Goal: Task Accomplishment & Management: Manage account settings

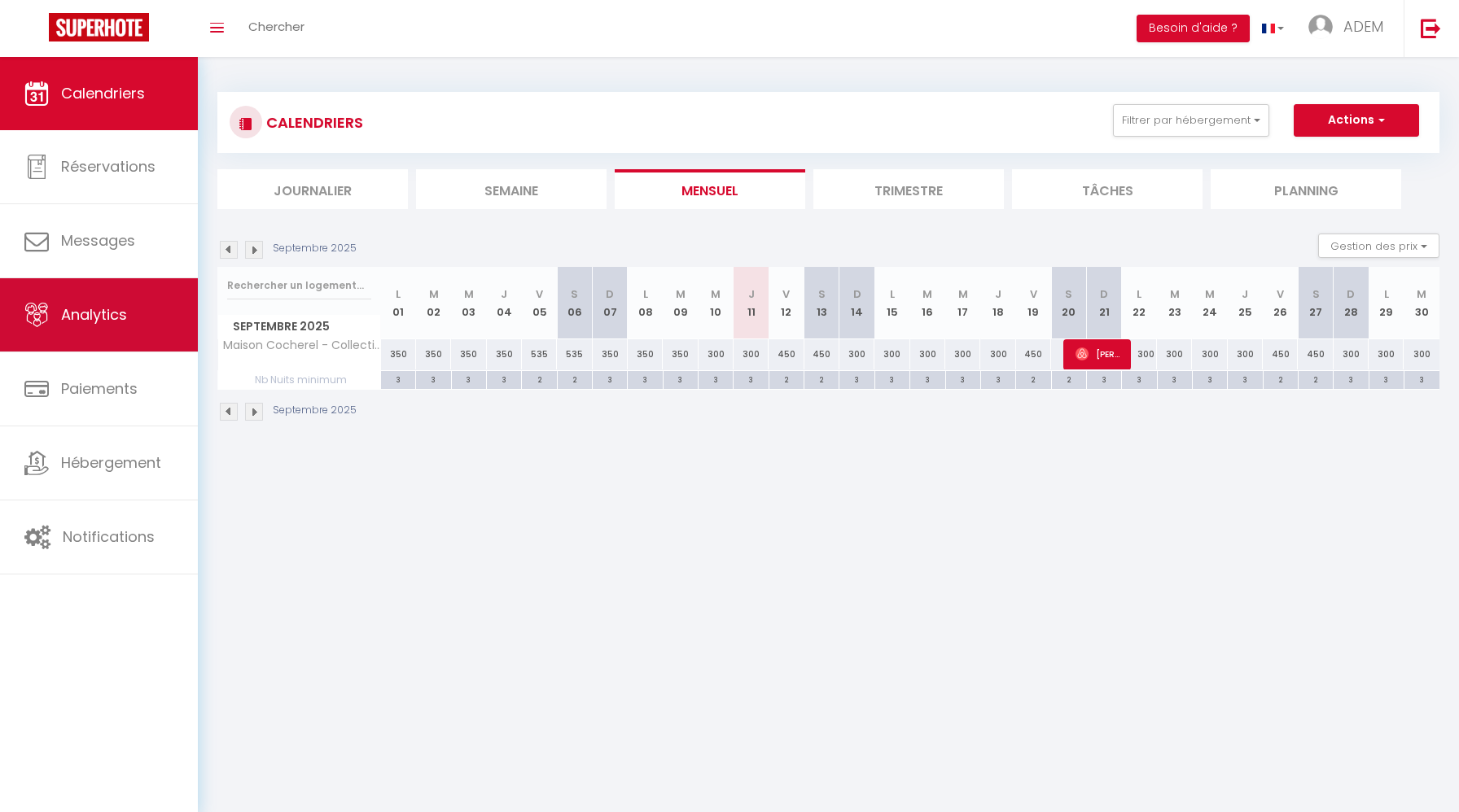
click at [134, 329] on link "Analytics" at bounding box center [99, 314] width 198 height 73
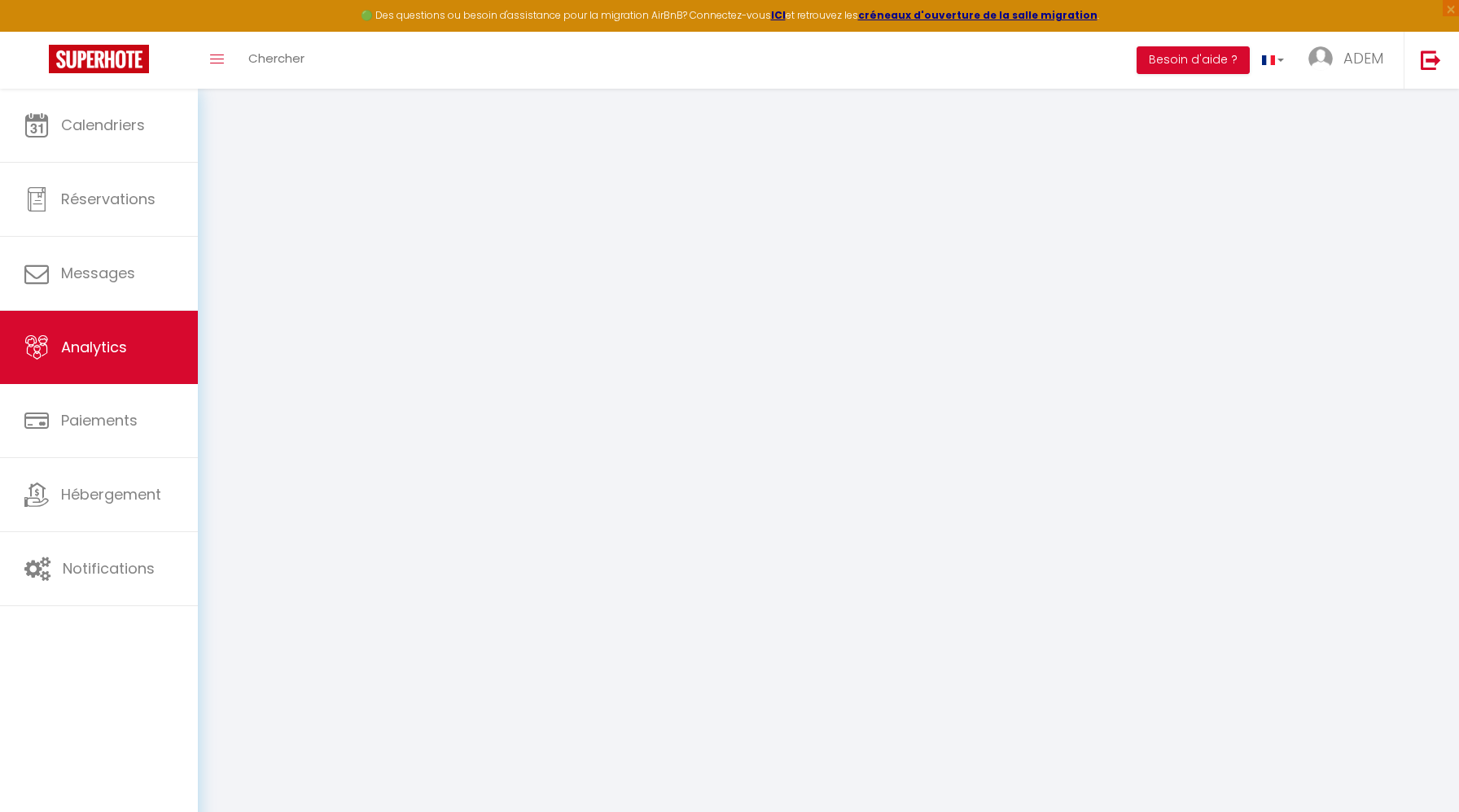
select select "2025"
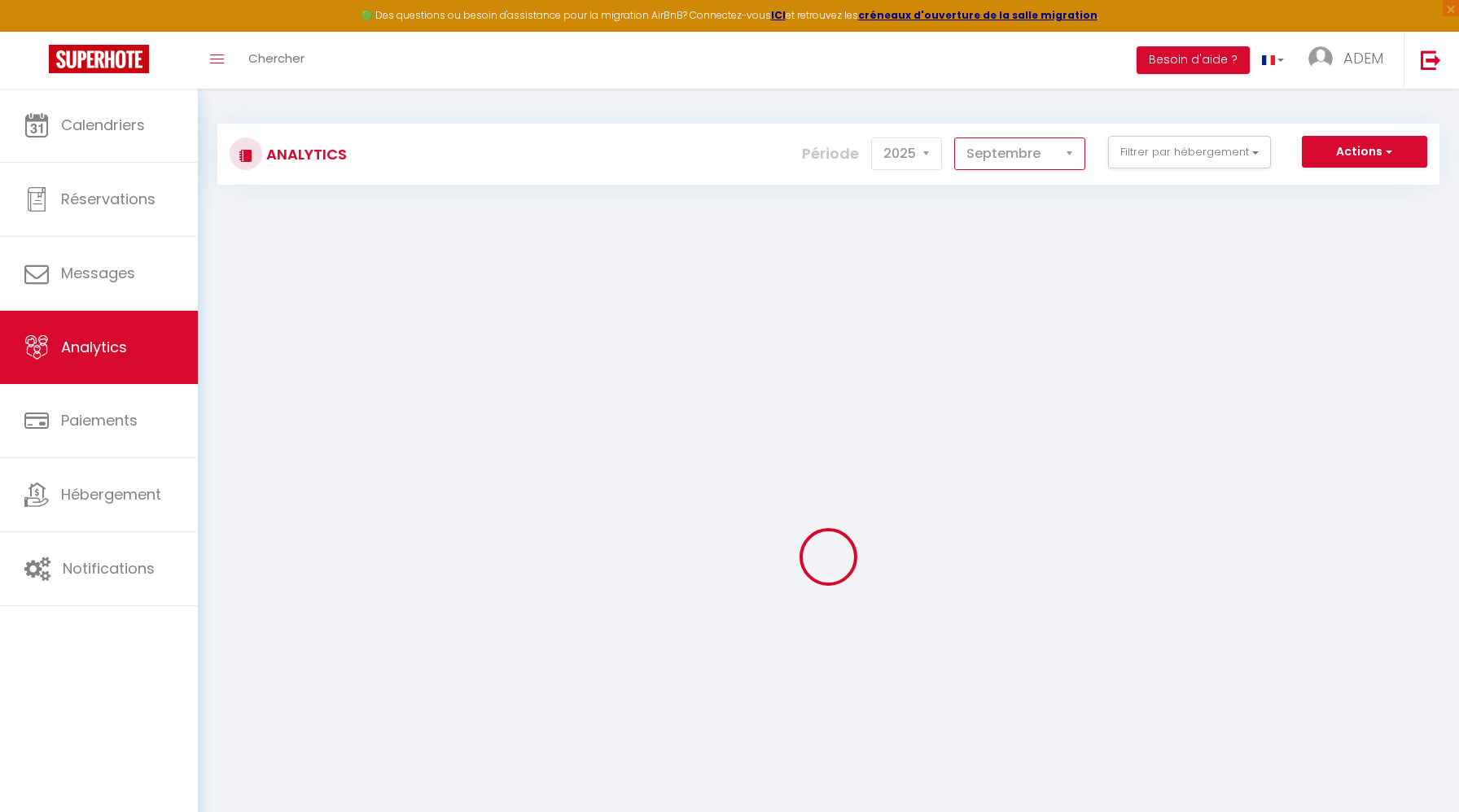
click at [1023, 157] on select "[PERSON_NAME] Mars [PERSON_NAME] Juin Juillet Août Septembre Octobre Novembre D…" at bounding box center [1019, 154] width 131 height 33
select select "8"
click at [955, 138] on select "[PERSON_NAME] Mars [PERSON_NAME] Juin Juillet Août Septembre Octobre Novembre D…" at bounding box center [1019, 154] width 131 height 33
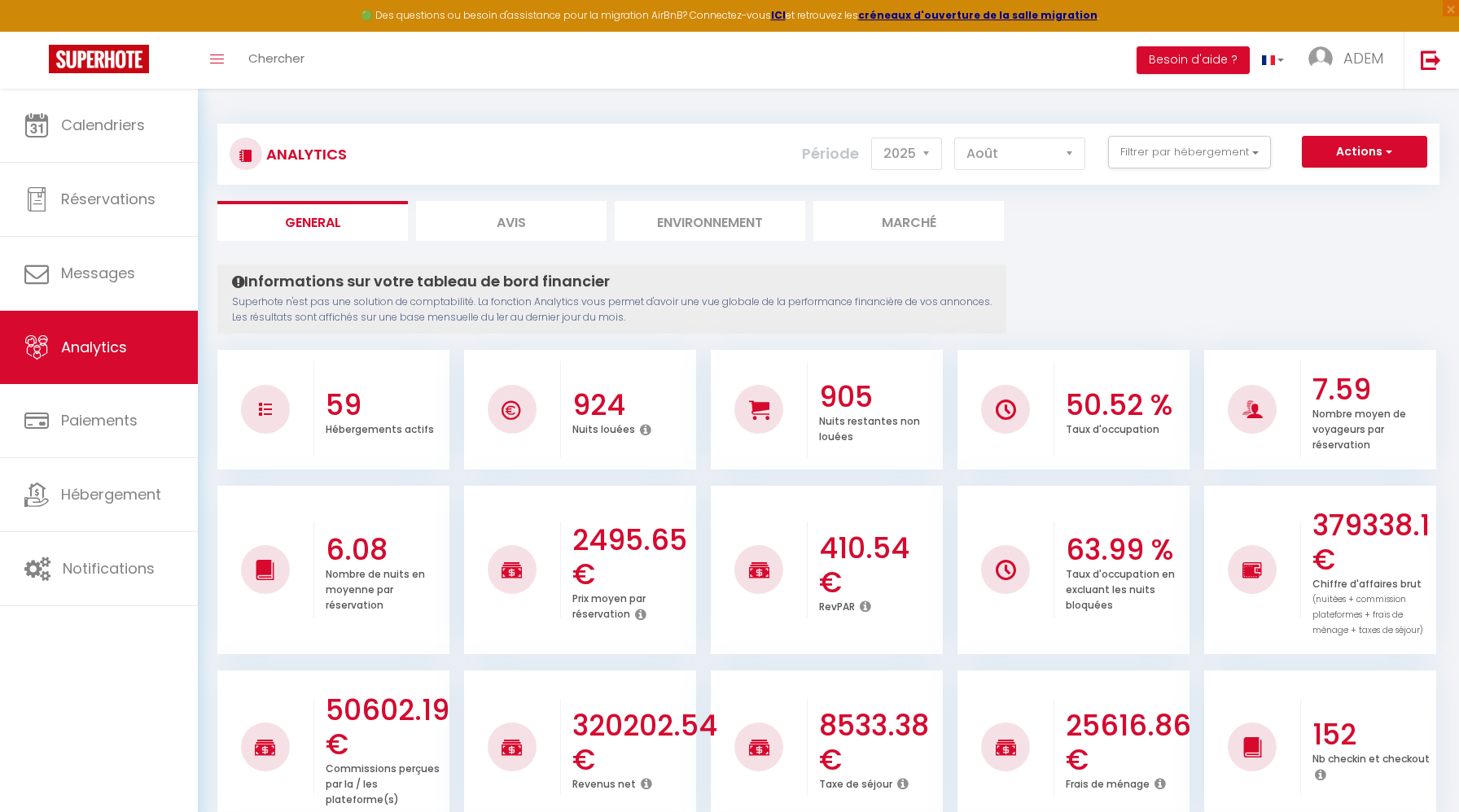
click at [1046, 232] on ul "General Avis Environnement Marché" at bounding box center [827, 221] width 1221 height 39
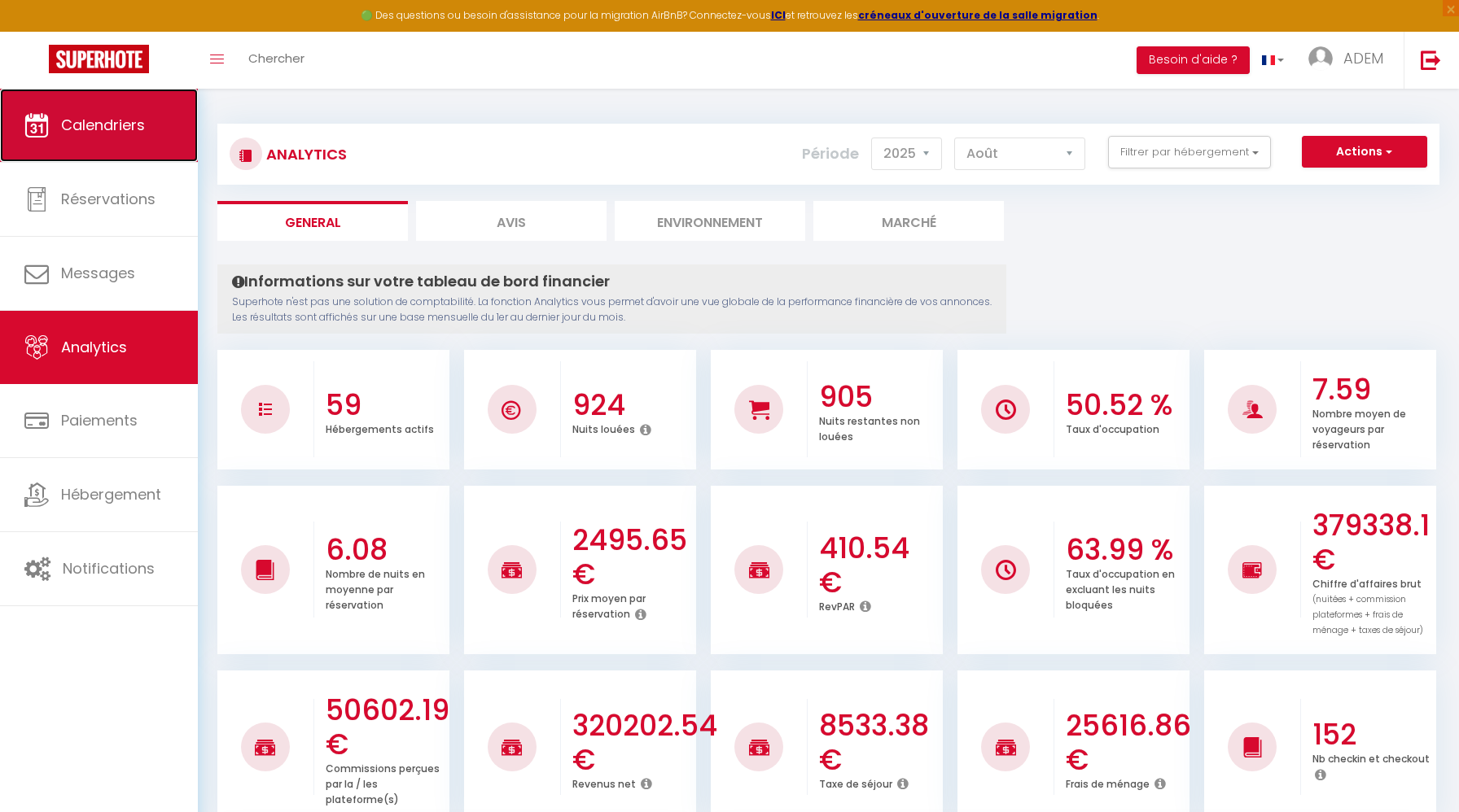
click at [138, 115] on span "Calendriers" at bounding box center [103, 124] width 84 height 21
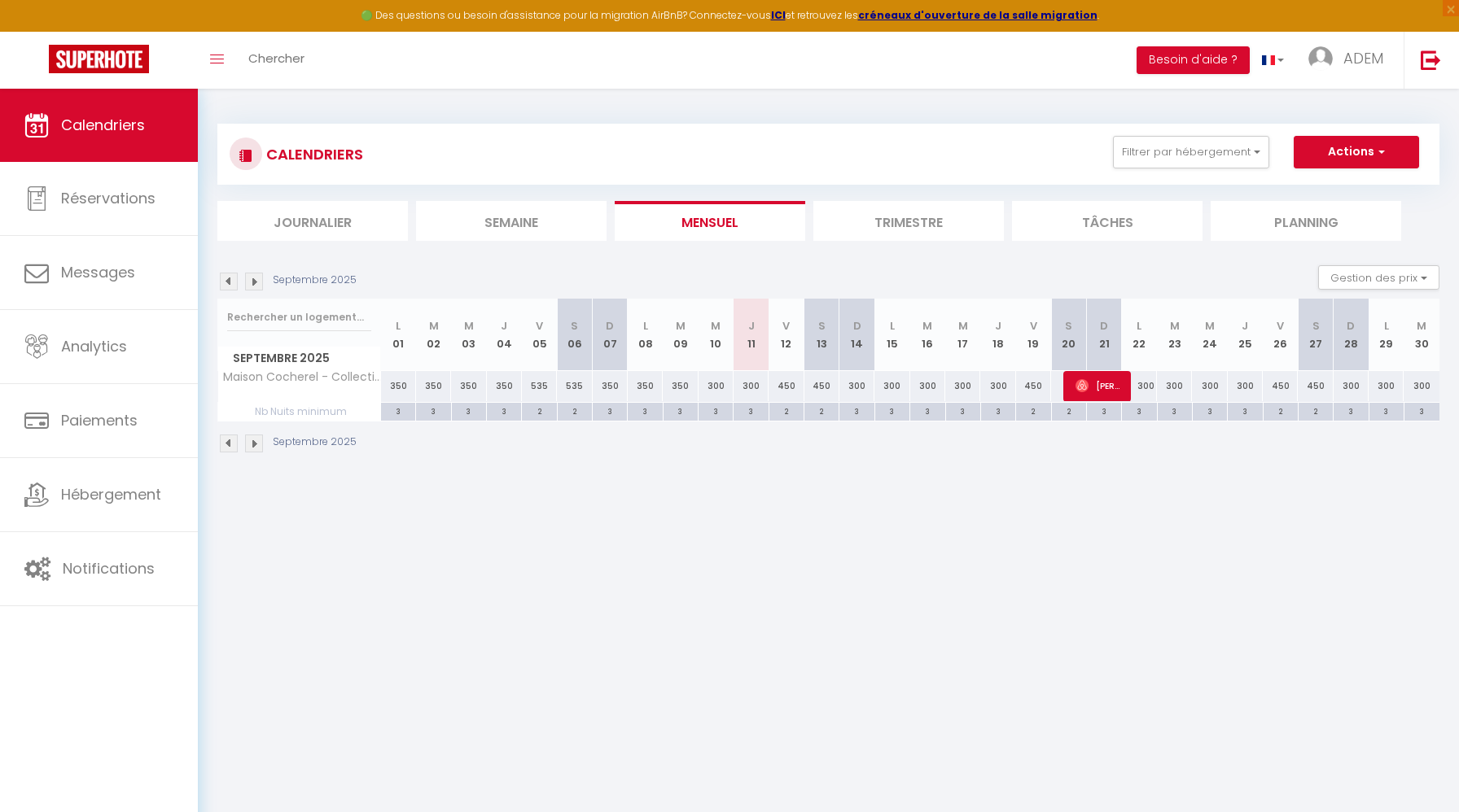
click at [235, 288] on img at bounding box center [229, 282] width 18 height 18
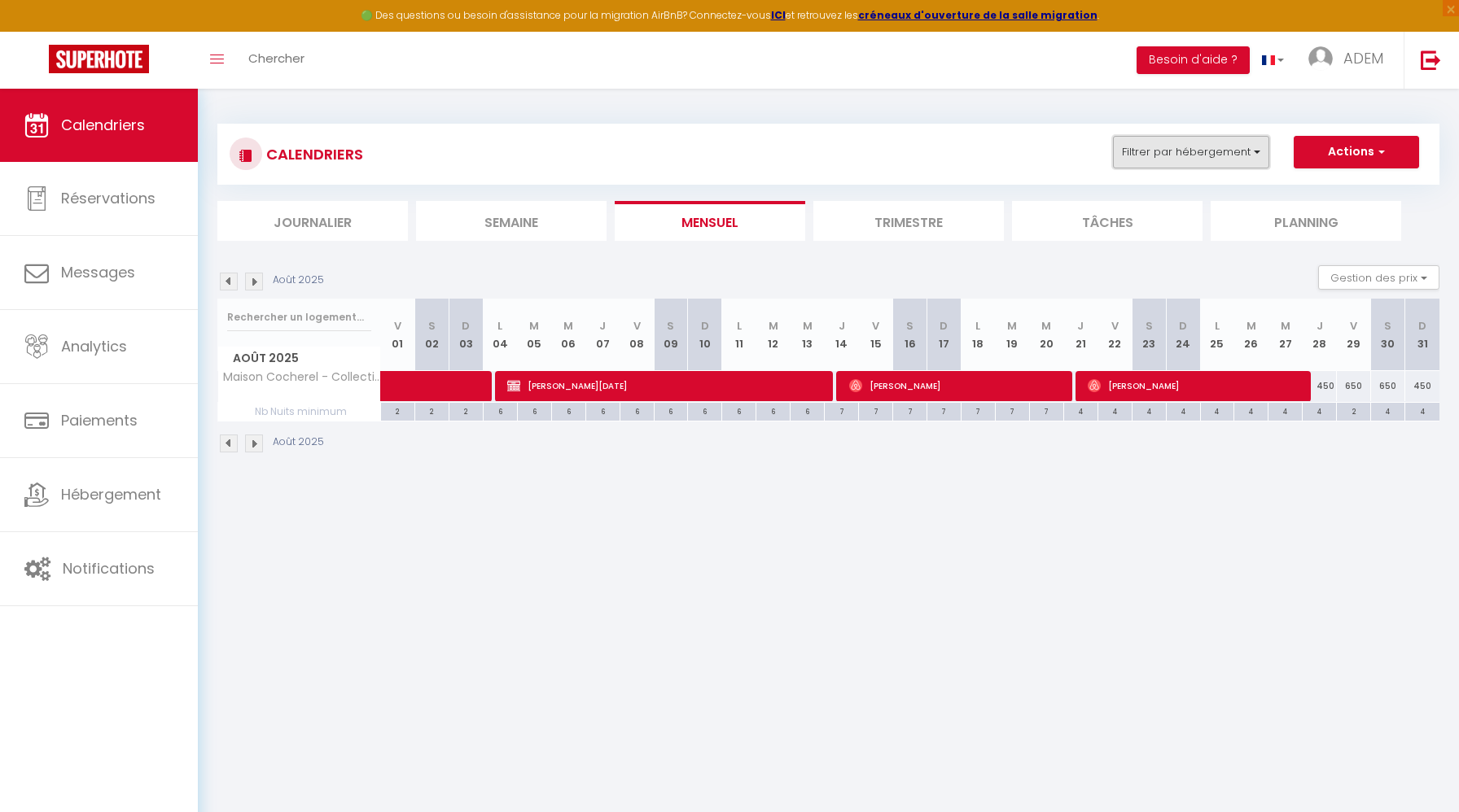
click at [1211, 159] on button "Filtrer par hébergement" at bounding box center [1191, 152] width 157 height 33
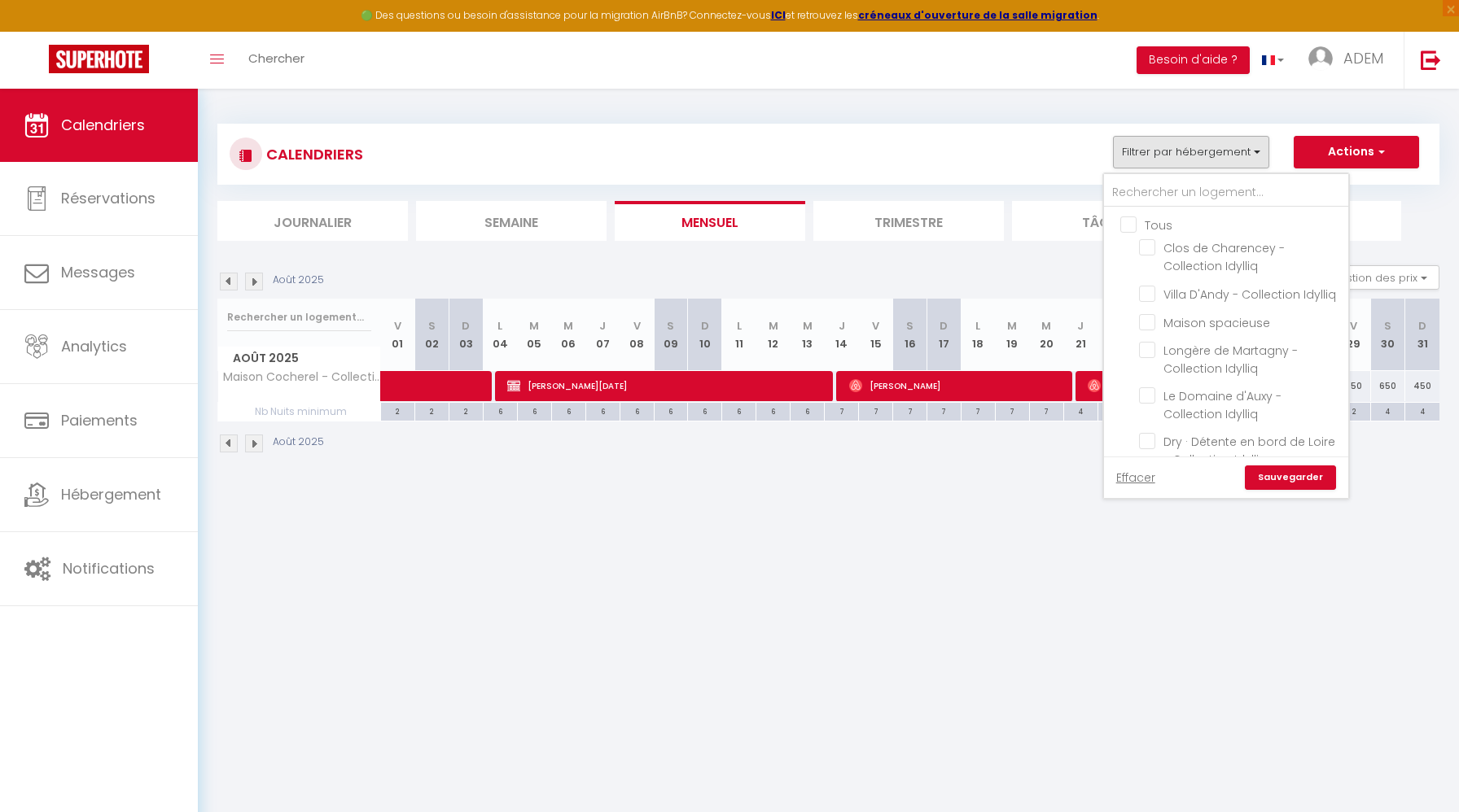
click at [1129, 227] on input "Tous" at bounding box center [1242, 224] width 244 height 17
checkbox input "true"
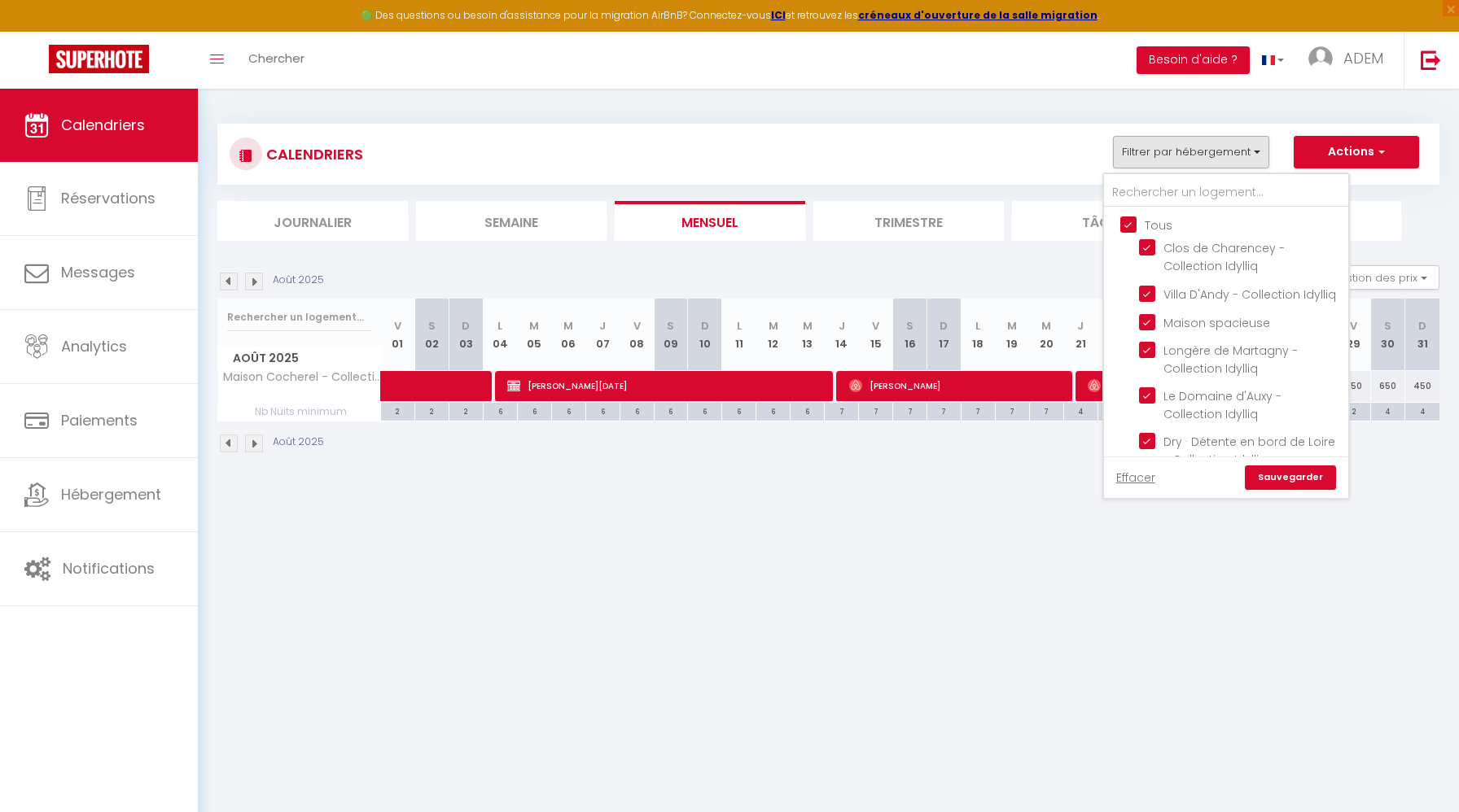
checkbox input "true"
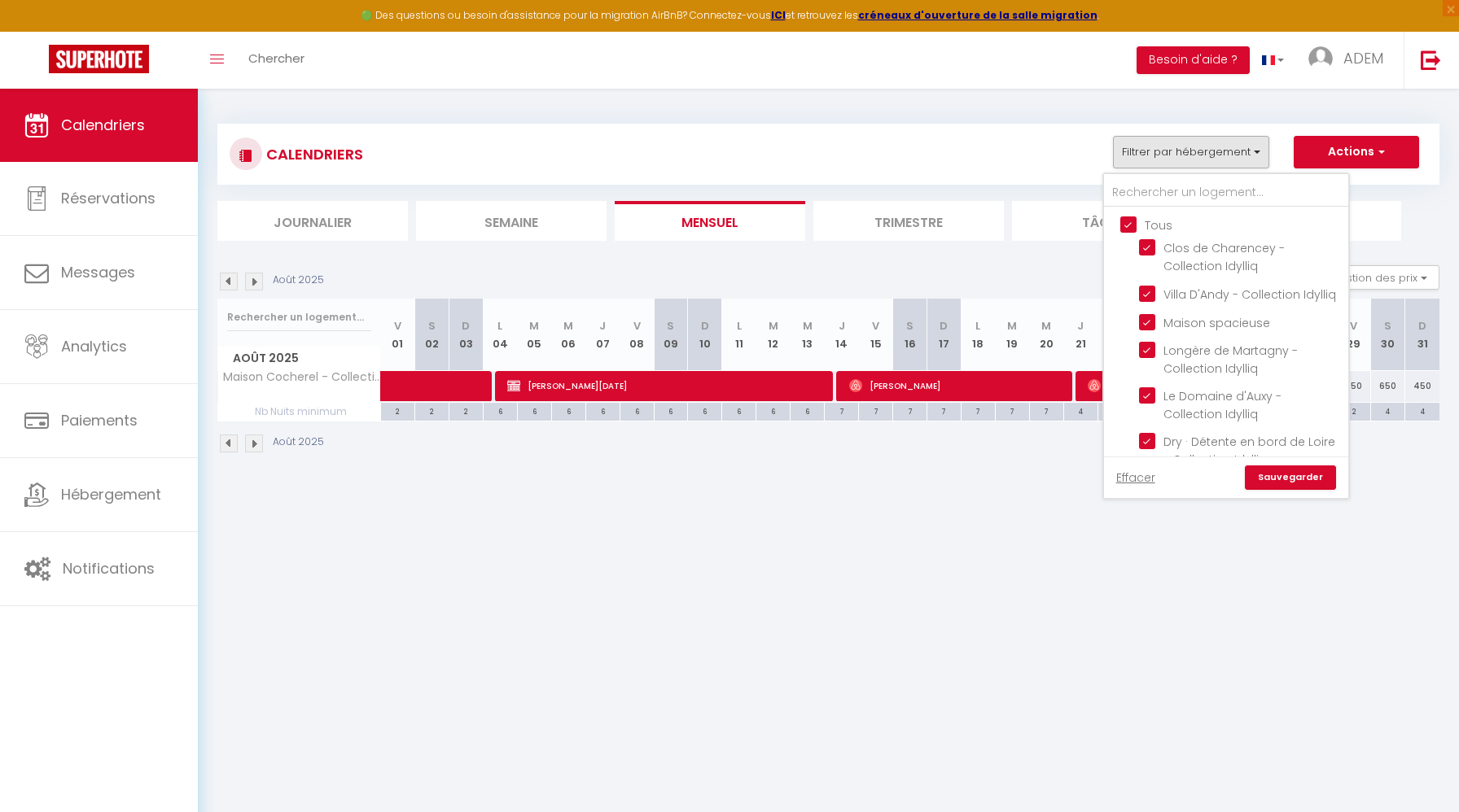
checkbox input "true"
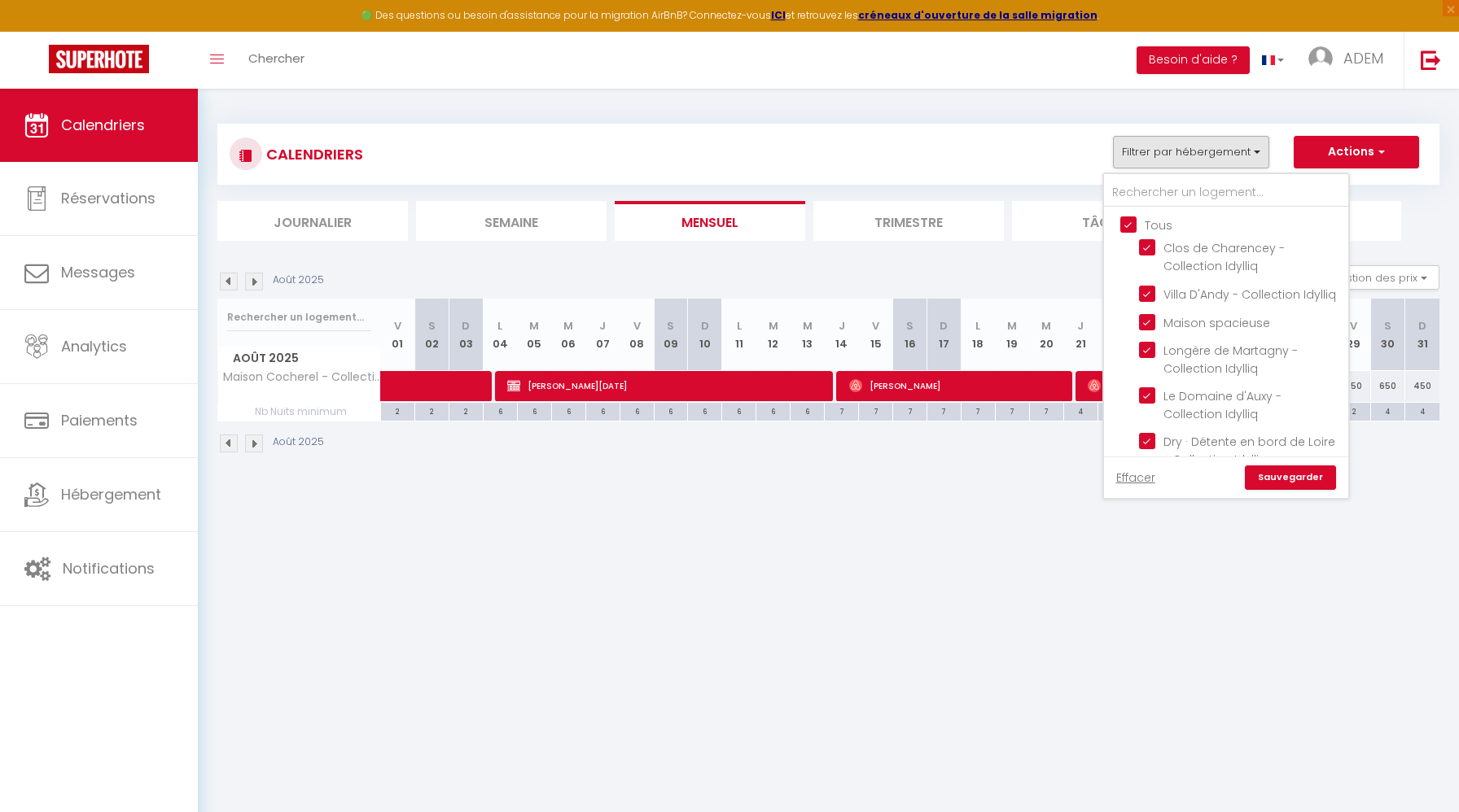
checkbox input "true"
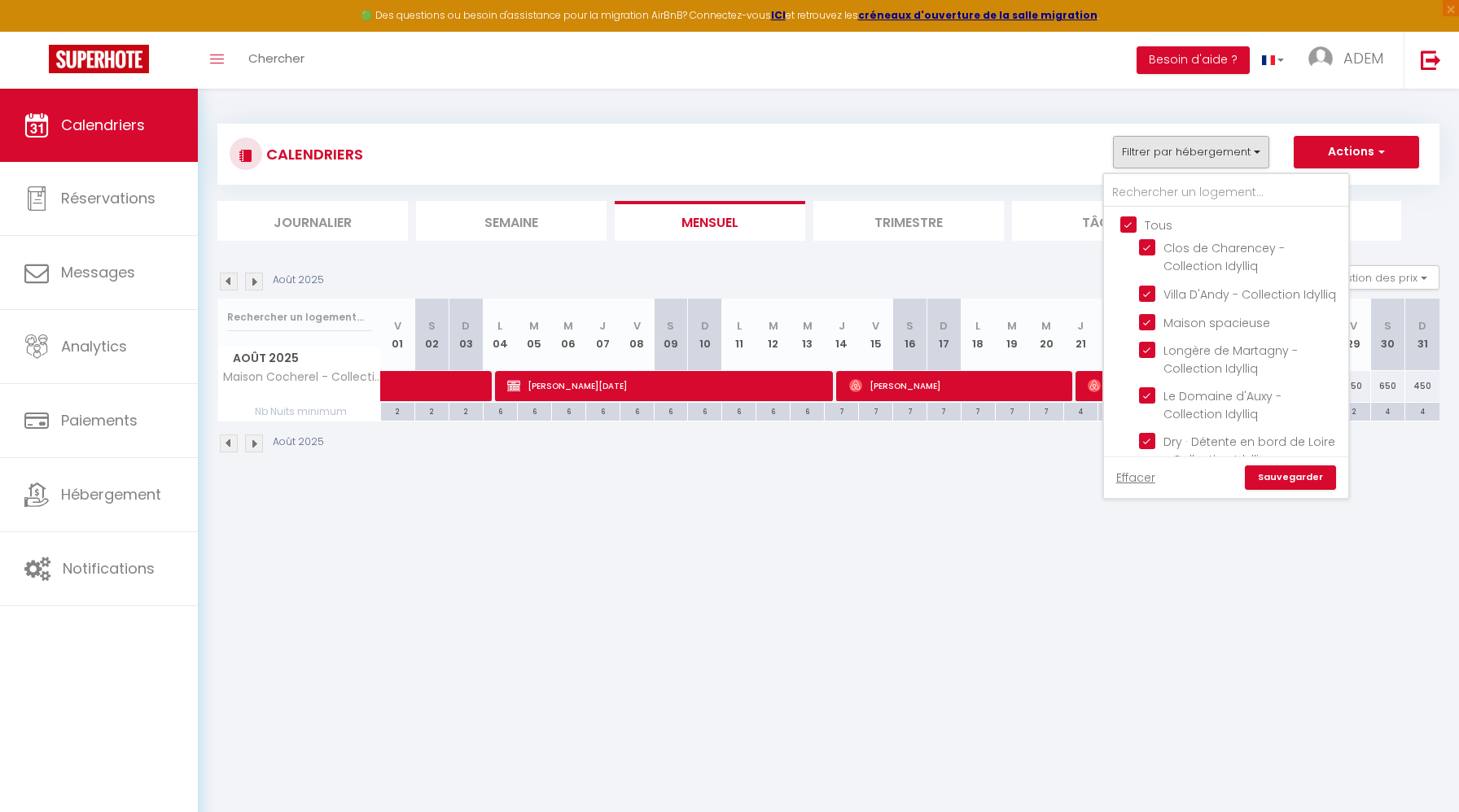
checkbox input "true"
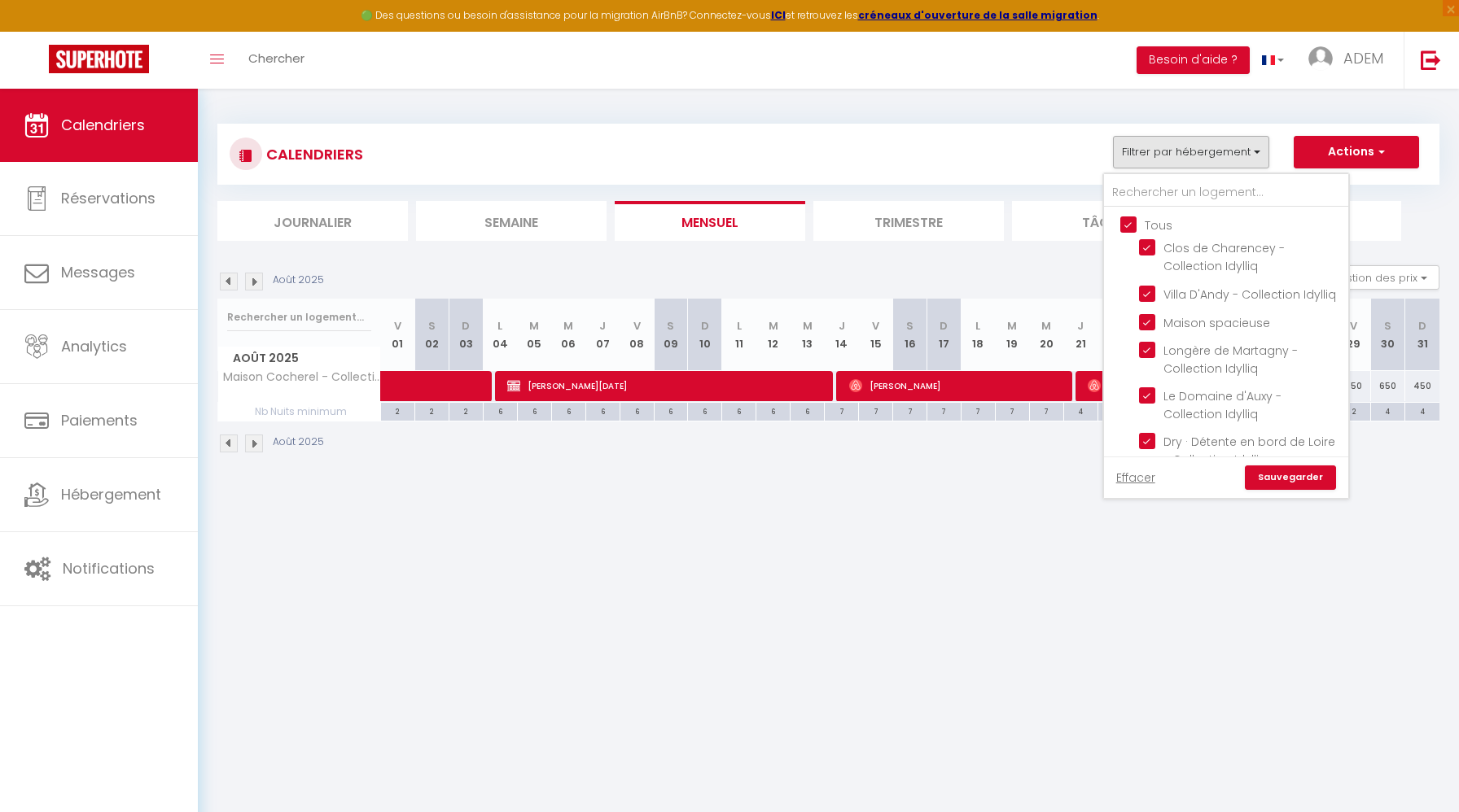
checkbox input "true"
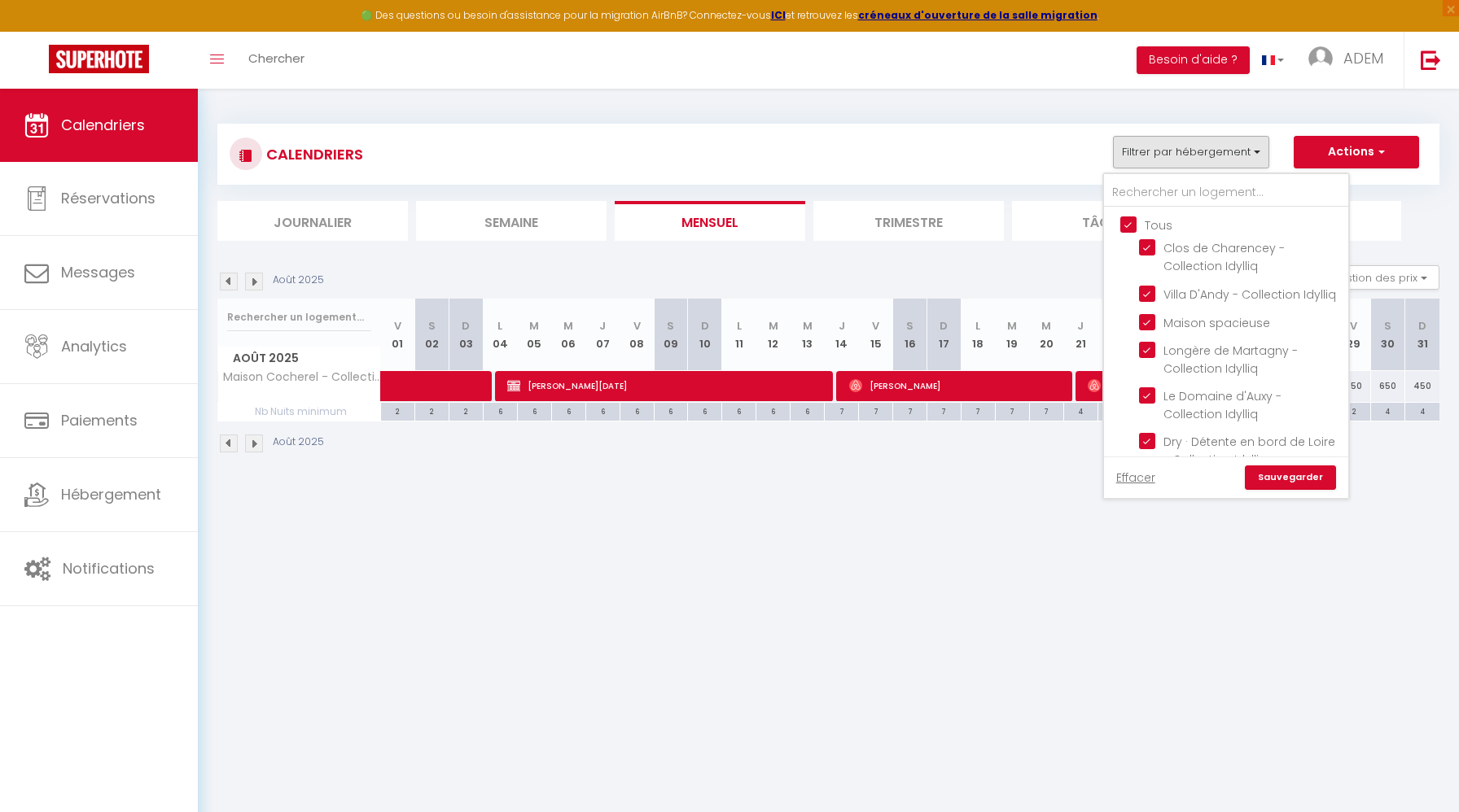
checkbox input "true"
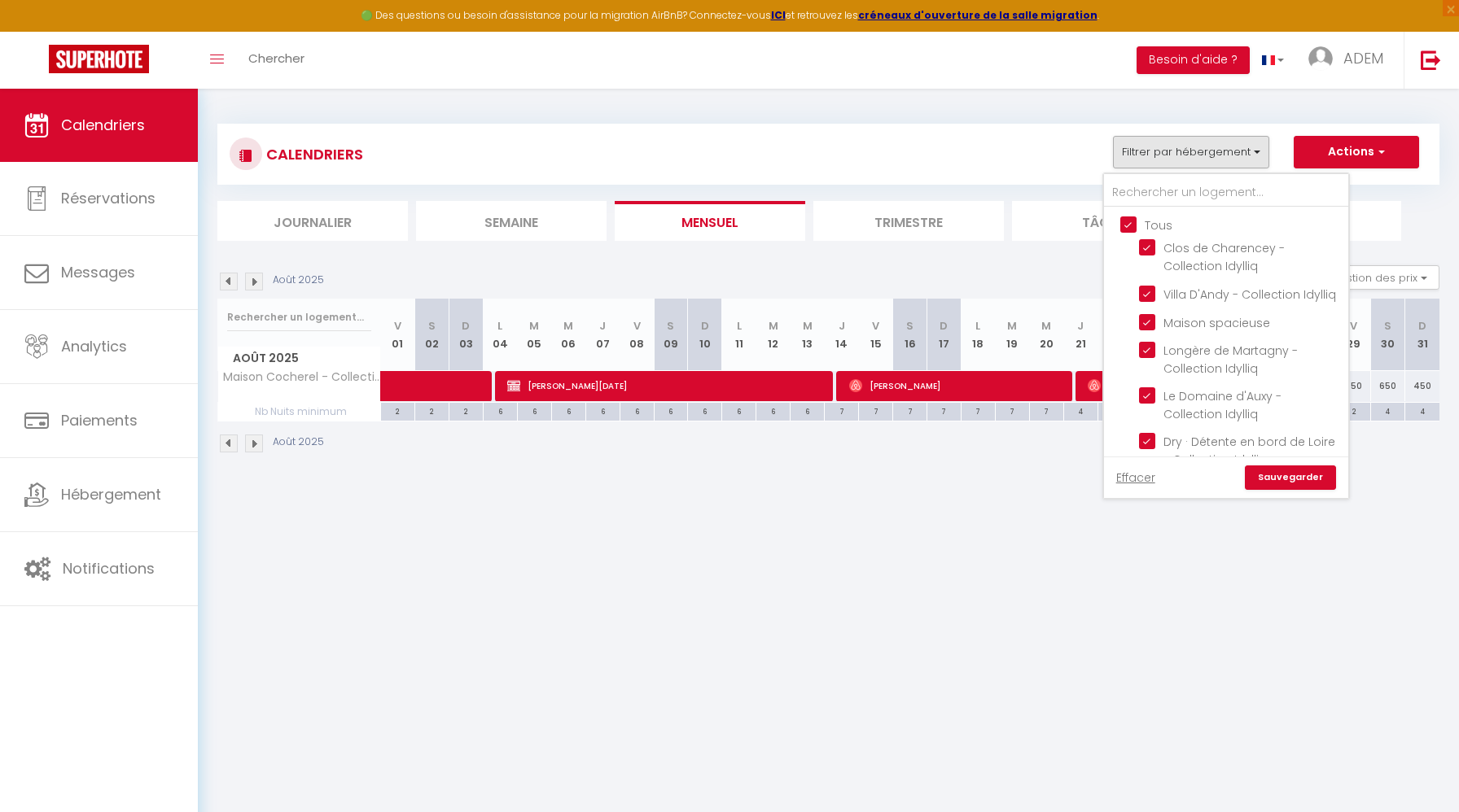
checkbox input "true"
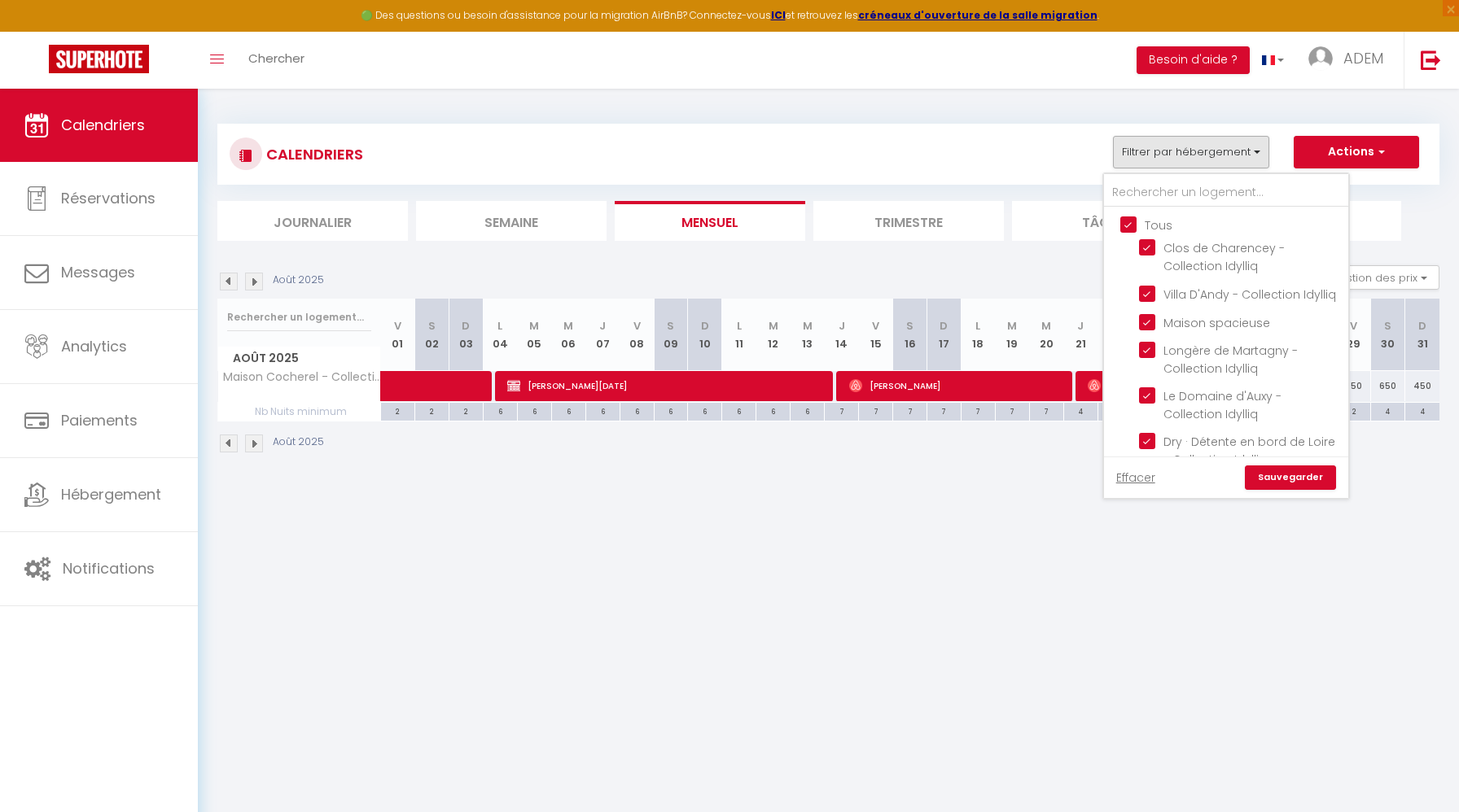
checkbox input "true"
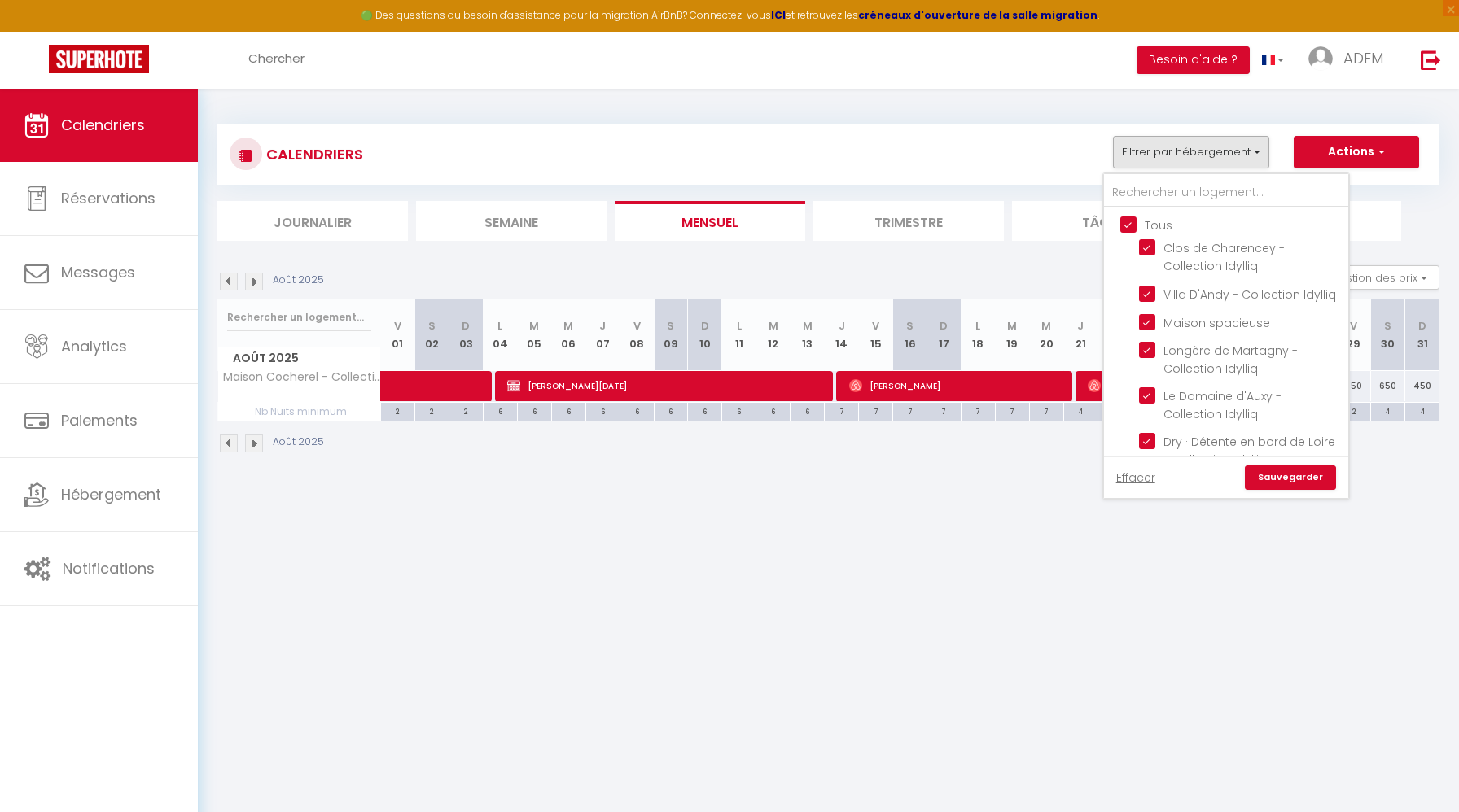
checkbox input "true"
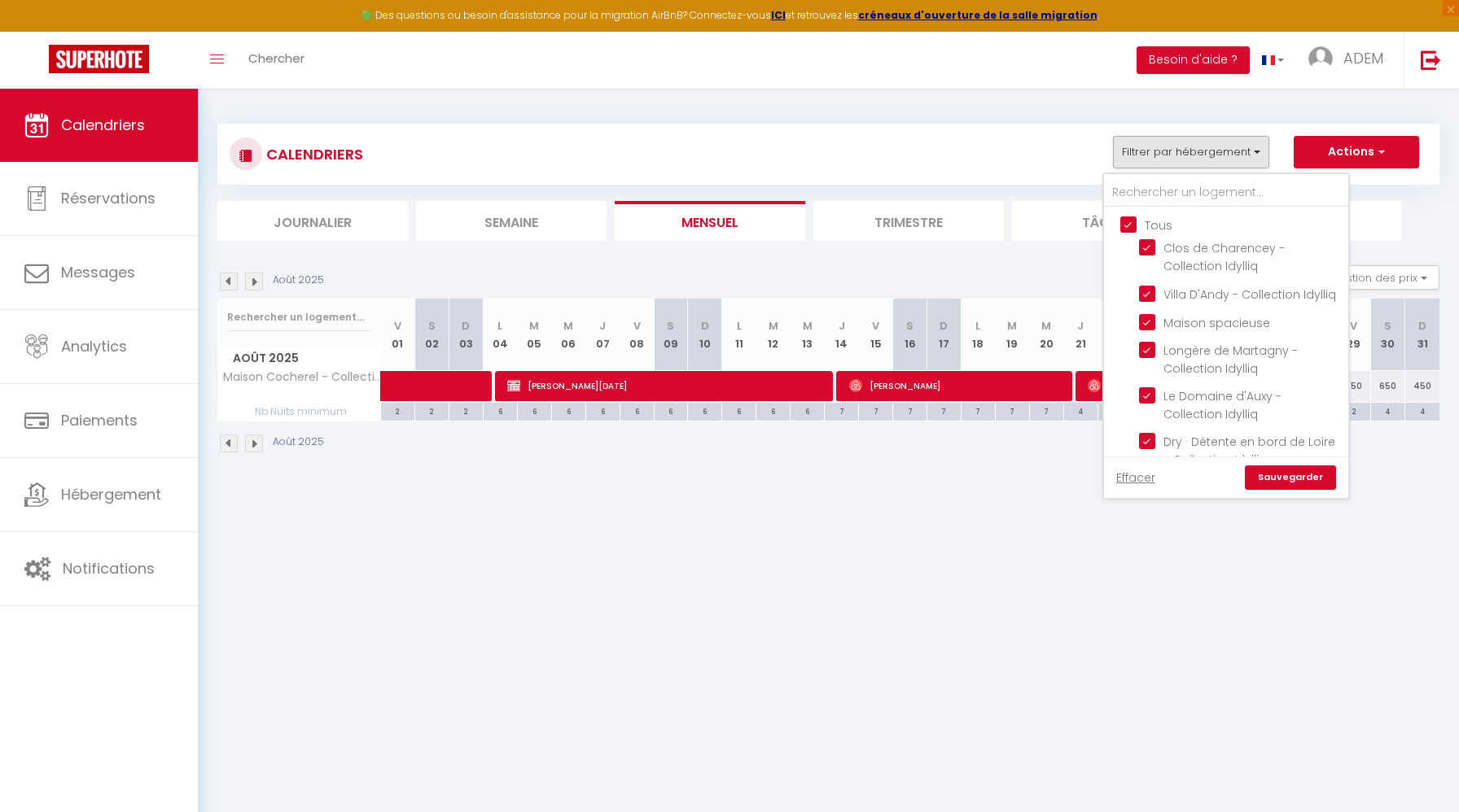
checkbox input "true"
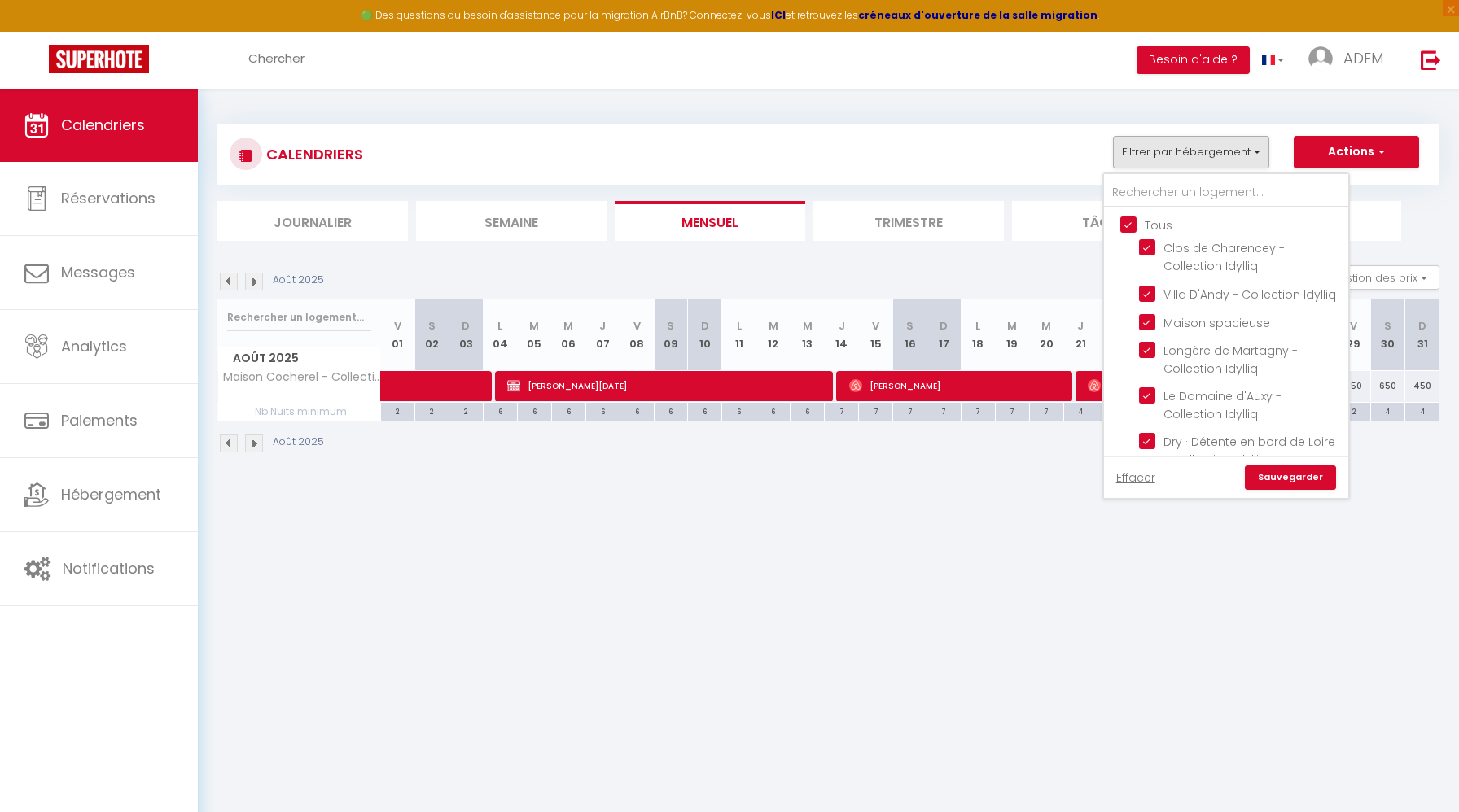
checkbox input "true"
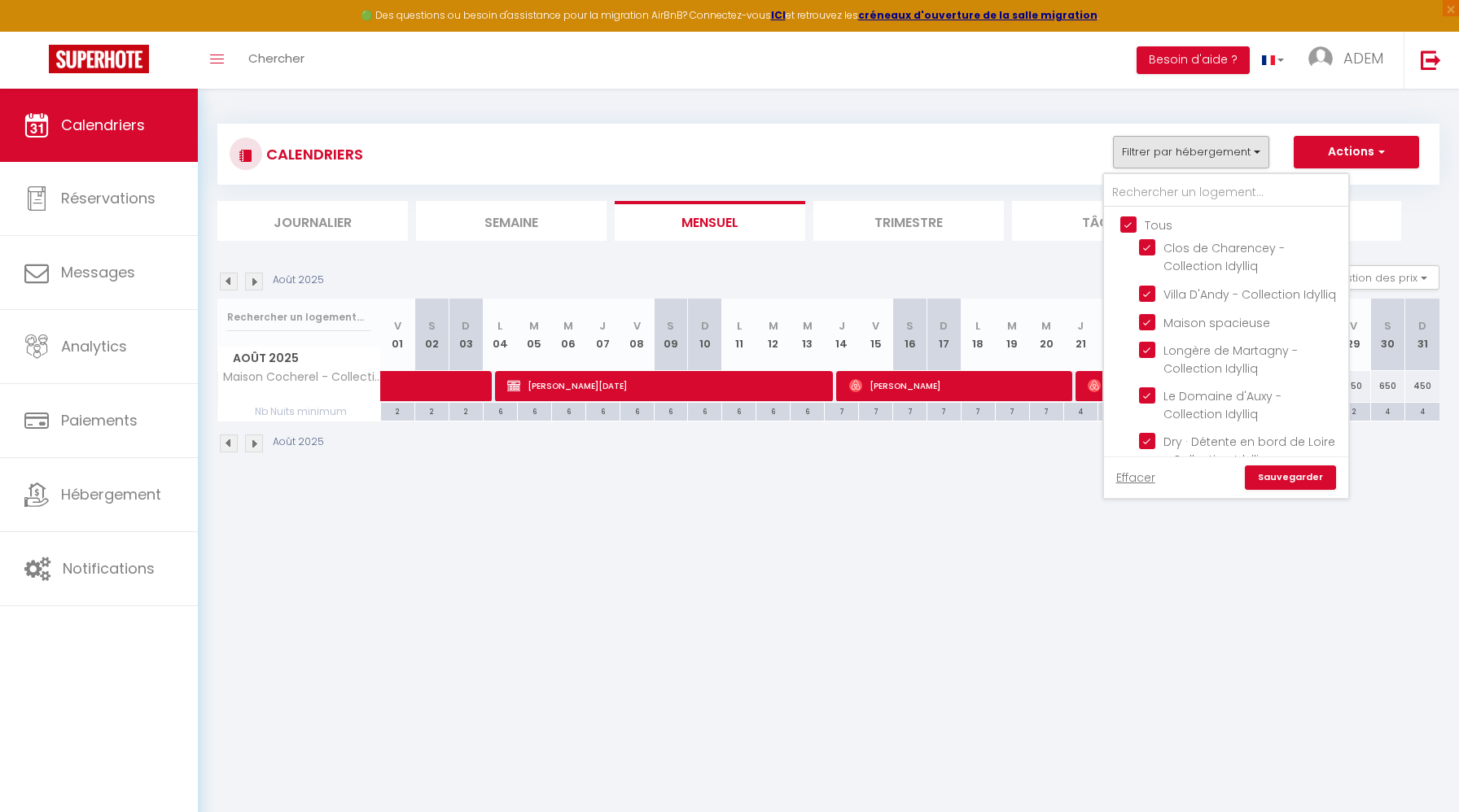
click at [1283, 474] on link "Sauvegarder" at bounding box center [1290, 477] width 91 height 25
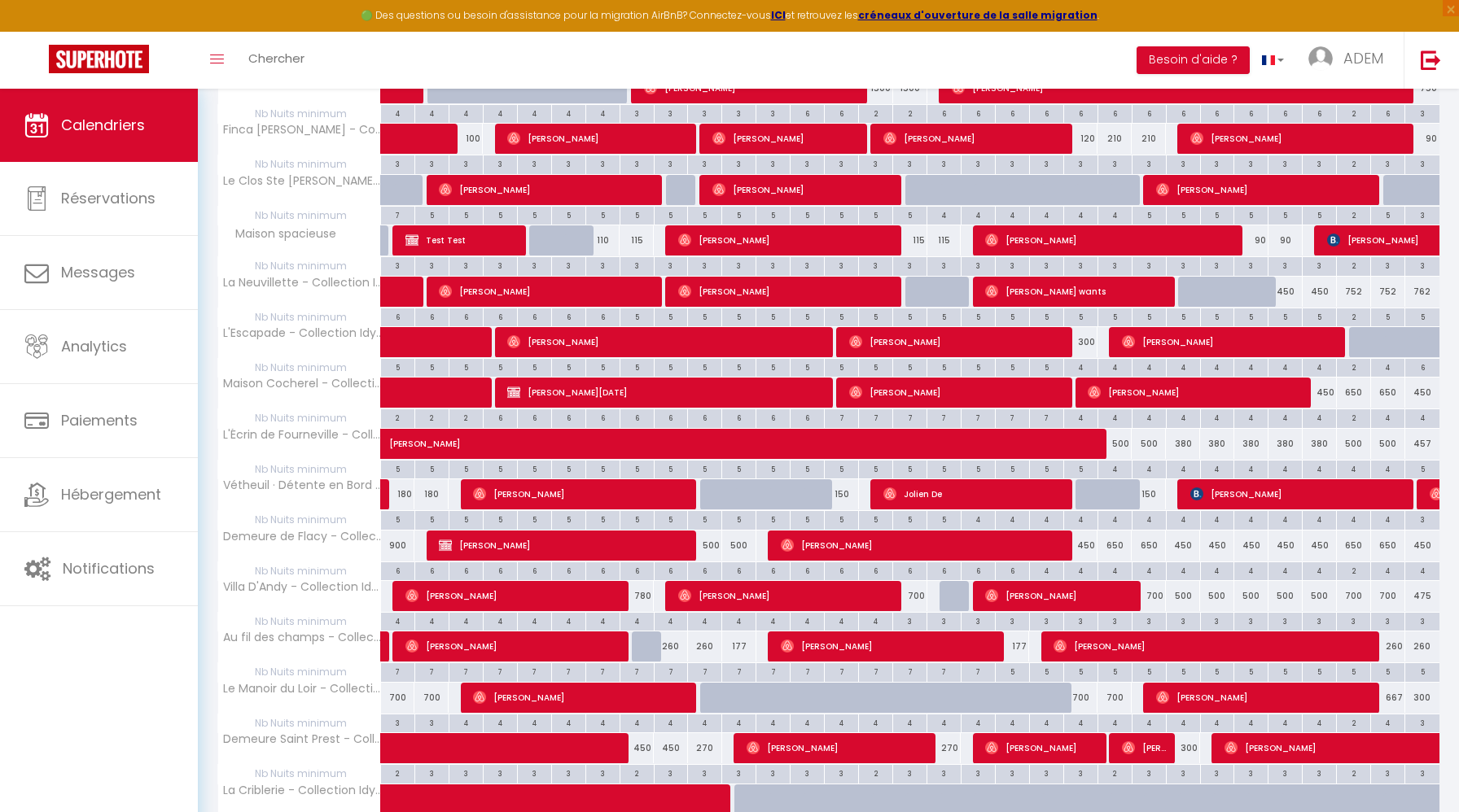
scroll to position [681, 0]
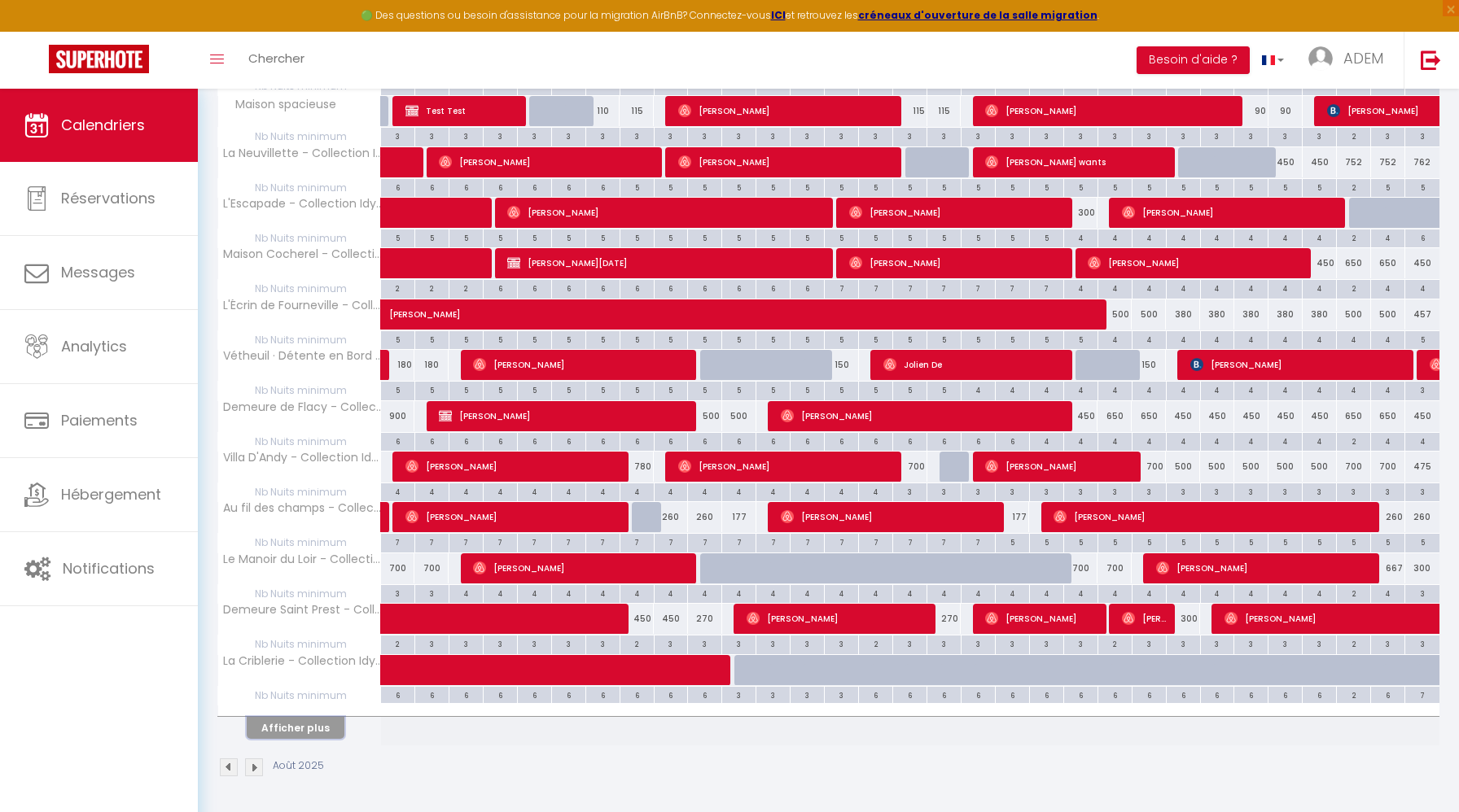
click at [283, 730] on button "Afficher plus" at bounding box center [295, 728] width 98 height 22
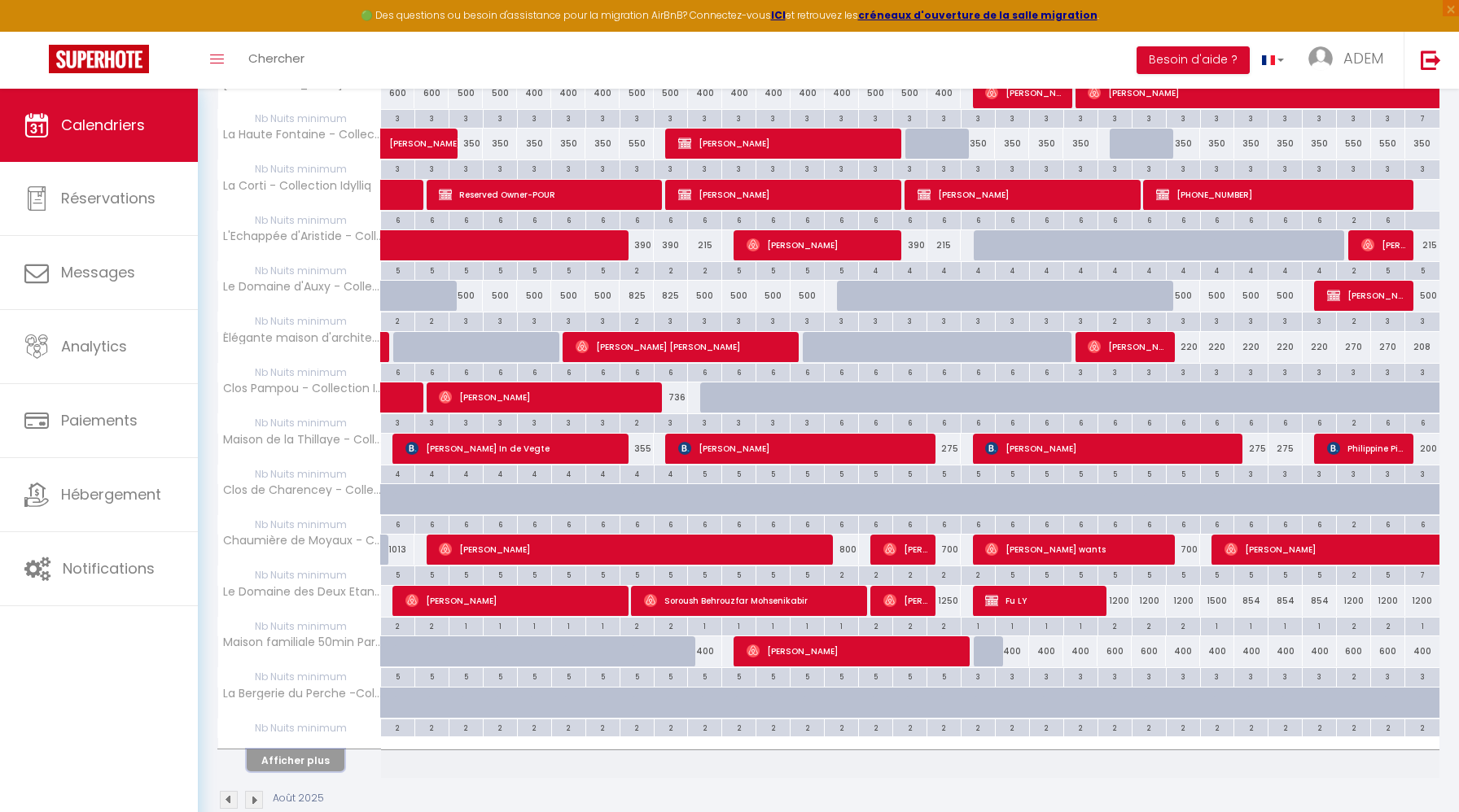
scroll to position [1697, 0]
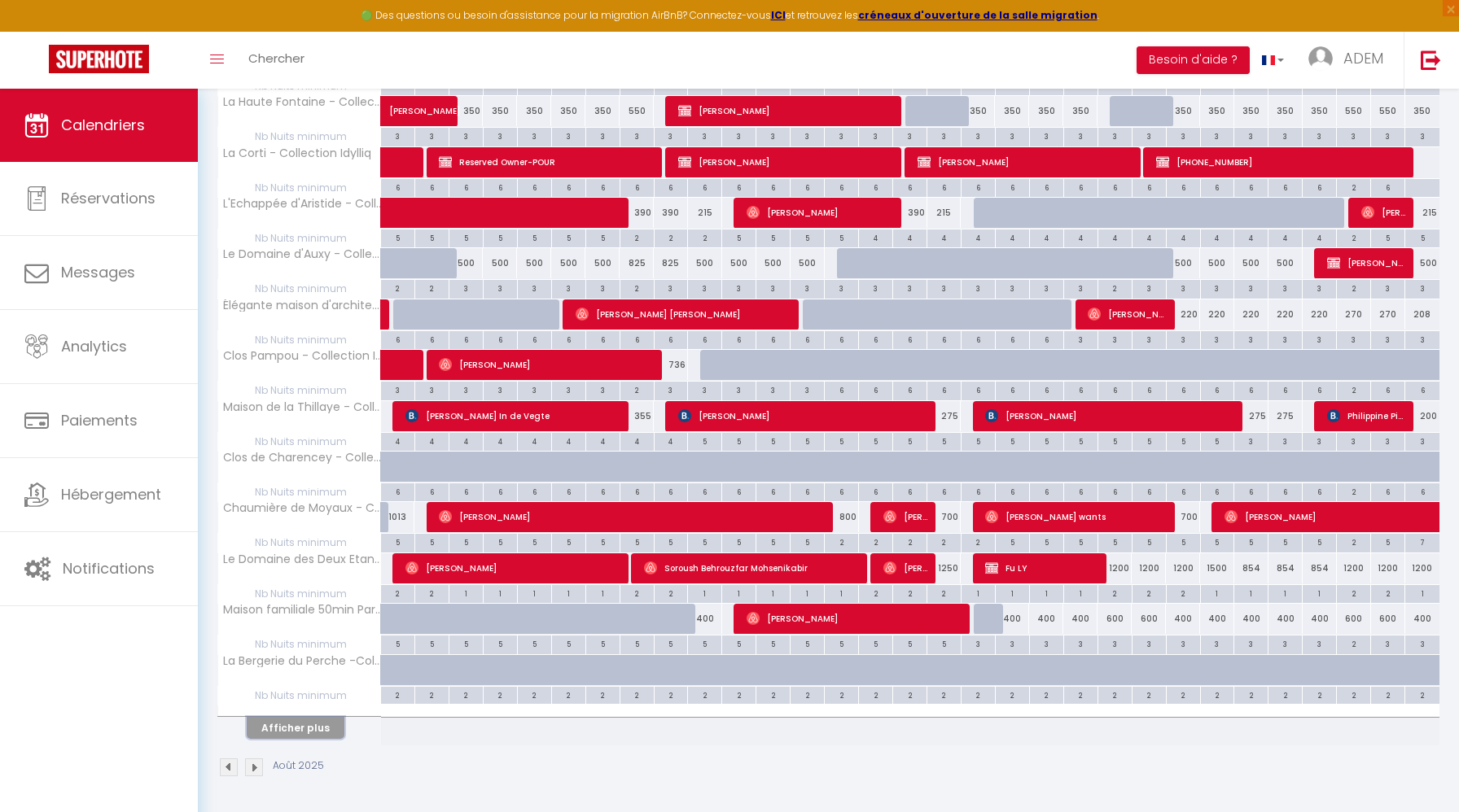
click at [286, 731] on button "Afficher plus" at bounding box center [295, 728] width 98 height 22
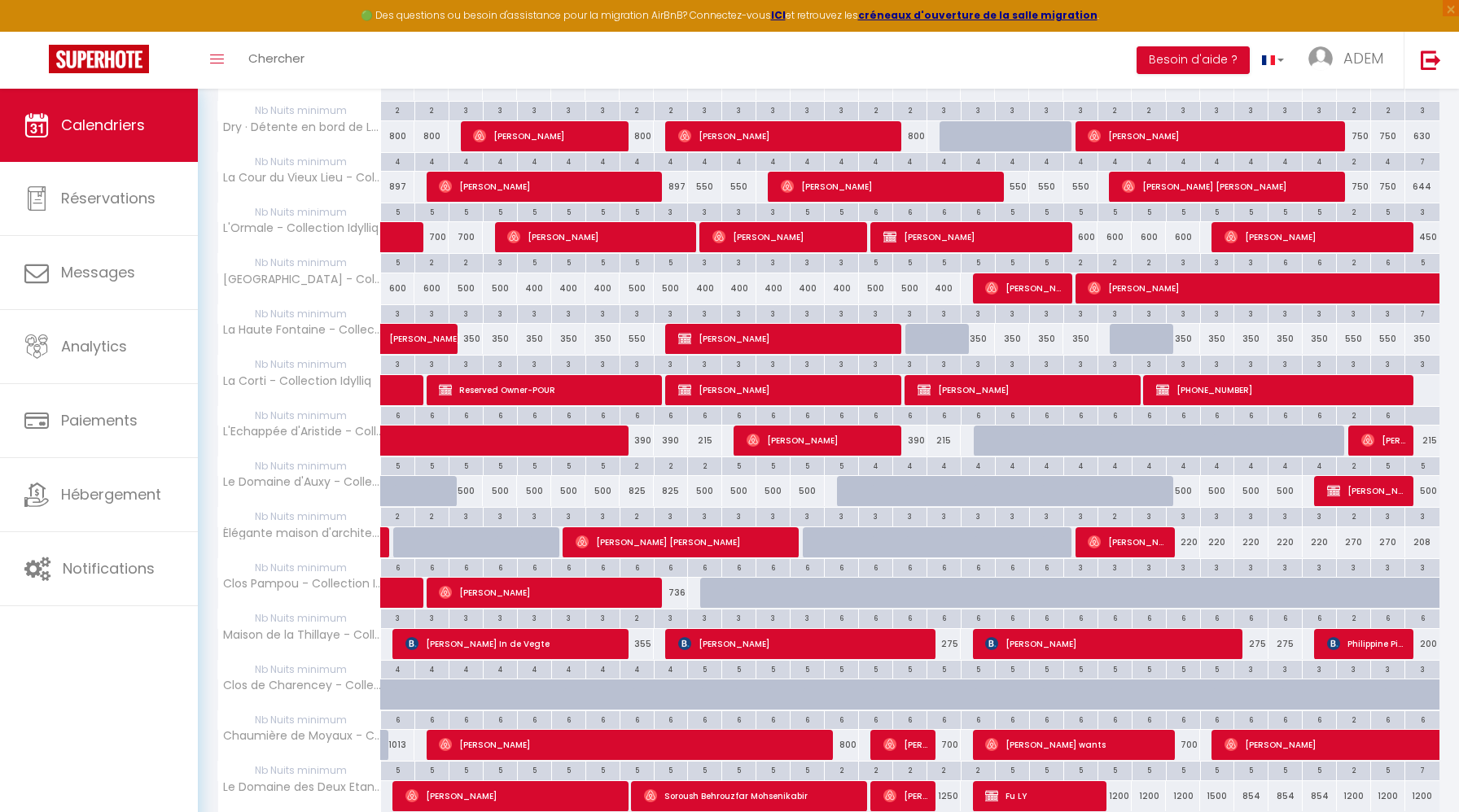
scroll to position [1292, 0]
